Goal: Information Seeking & Learning: Check status

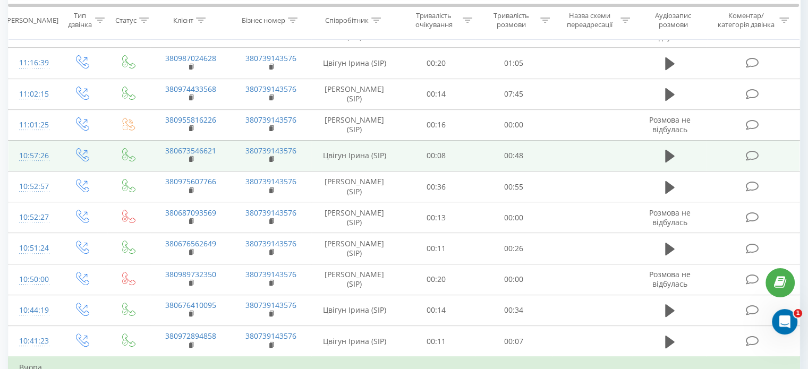
scroll to position [319, 0]
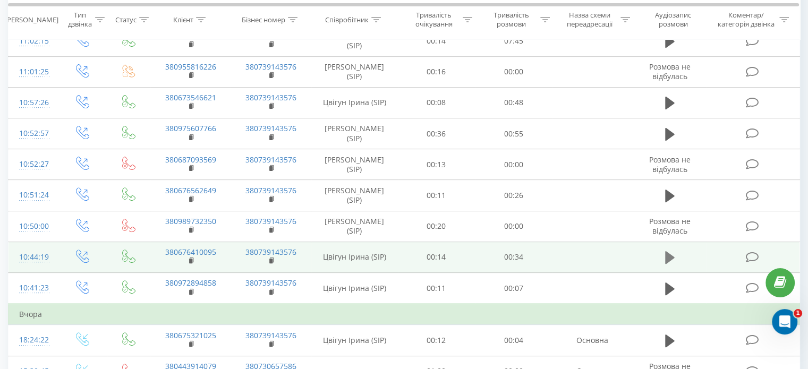
click at [664, 259] on button at bounding box center [670, 258] width 16 height 16
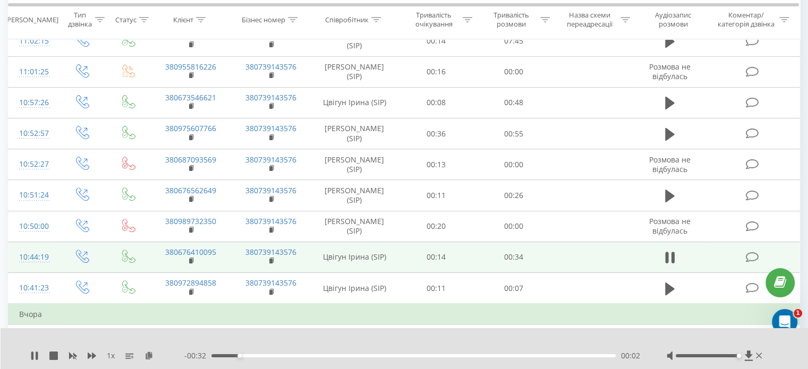
drag, startPoint x: 710, startPoint y: 354, endPoint x: 747, endPoint y: 363, distance: 37.6
click at [747, 363] on div "1 x - 00:32 00:02 00:02" at bounding box center [405, 348] width 808 height 41
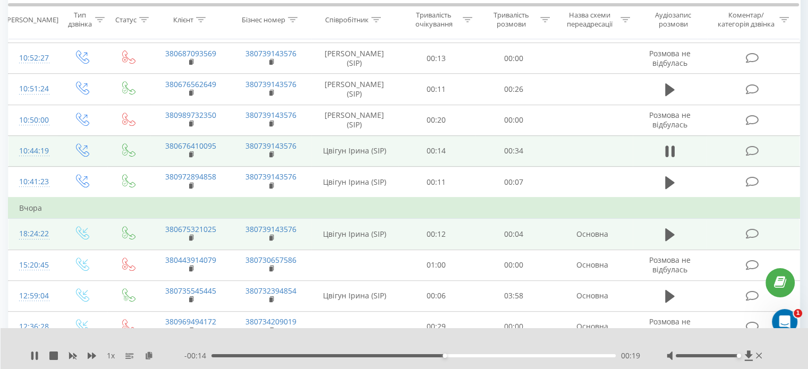
scroll to position [478, 0]
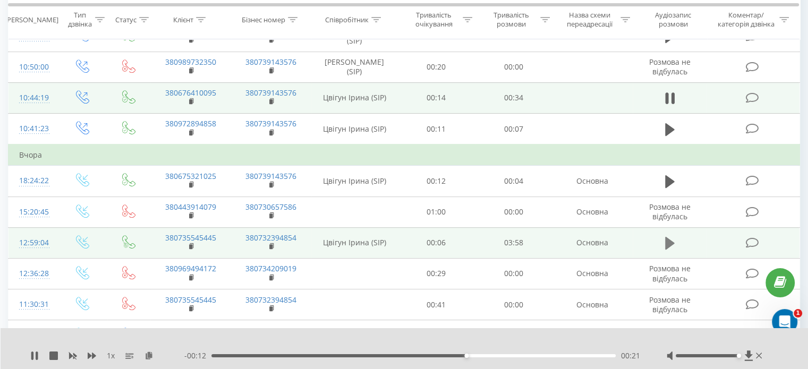
click at [663, 239] on button at bounding box center [670, 243] width 16 height 16
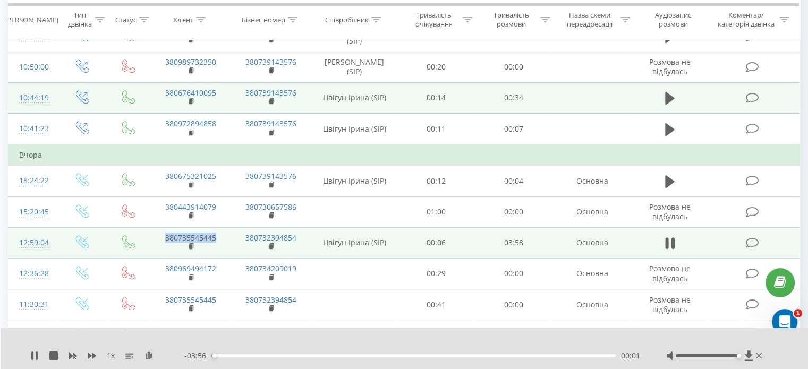
drag, startPoint x: 213, startPoint y: 235, endPoint x: 164, endPoint y: 237, distance: 49.4
click at [164, 237] on td "380735545445" at bounding box center [190, 242] width 80 height 31
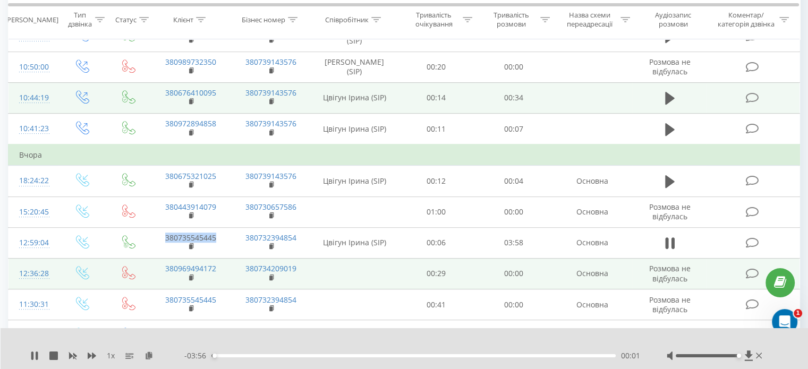
copy link "380735545445"
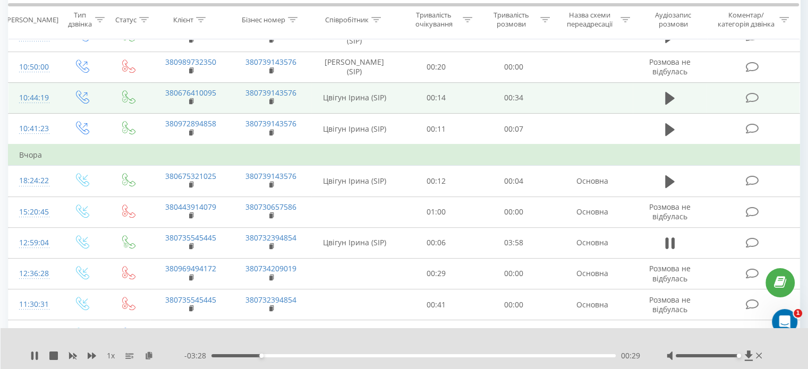
click at [40, 356] on div "1 x" at bounding box center [107, 356] width 154 height 11
click at [36, 354] on icon at bounding box center [37, 356] width 2 height 9
click at [35, 360] on icon at bounding box center [34, 356] width 9 height 9
click at [28, 354] on div "1 x - 03:08 00:49 00:49" at bounding box center [405, 348] width 808 height 41
click at [31, 354] on icon at bounding box center [32, 356] width 2 height 9
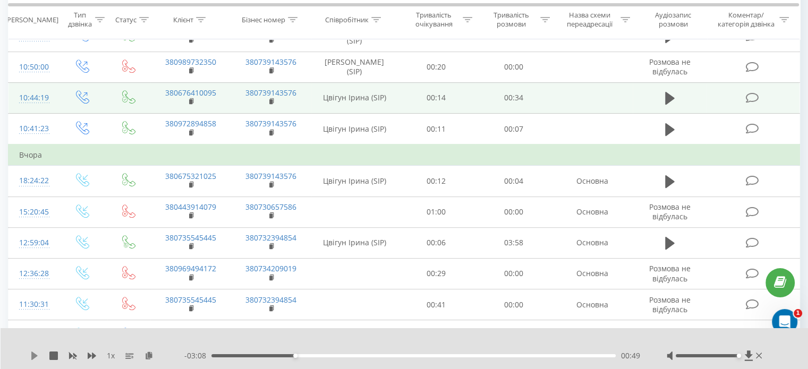
click at [33, 353] on icon at bounding box center [34, 356] width 6 height 9
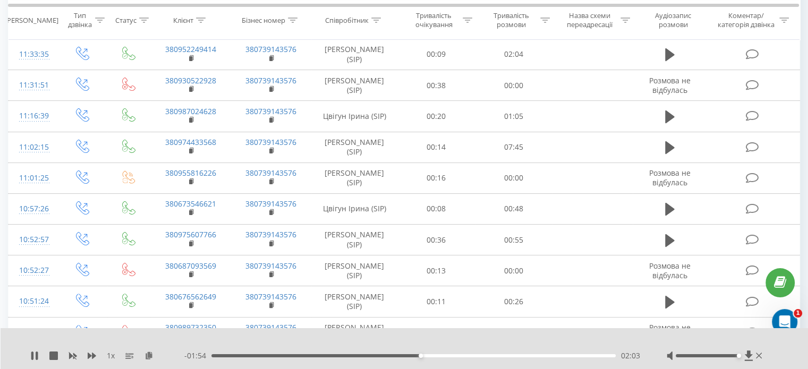
scroll to position [0, 0]
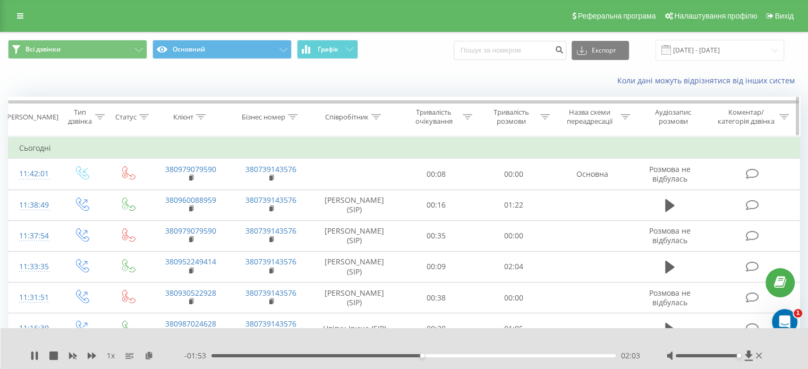
click at [381, 119] on div at bounding box center [376, 117] width 10 height 9
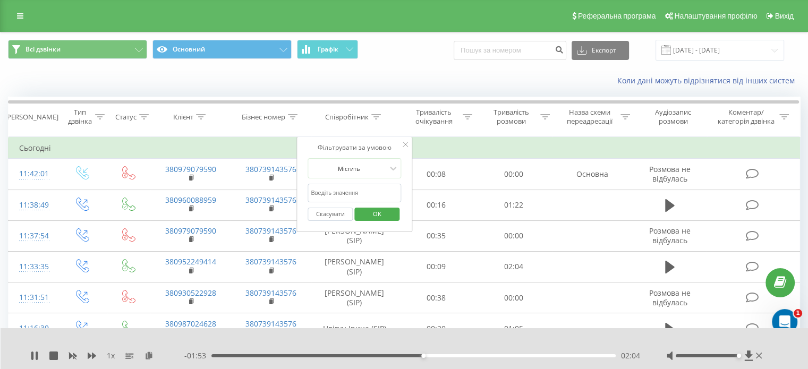
click at [348, 184] on input "text" at bounding box center [355, 193] width 94 height 19
type input "Цвігун"
click at [368, 216] on span "OK" at bounding box center [377, 214] width 30 height 16
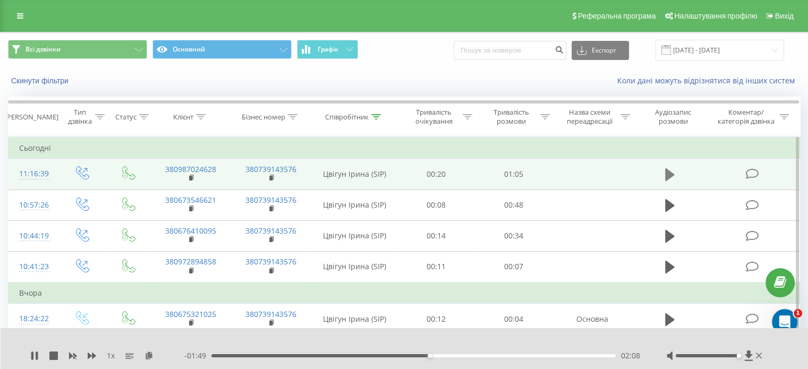
click at [672, 174] on icon at bounding box center [670, 174] width 10 height 13
